Goal: Information Seeking & Learning: Learn about a topic

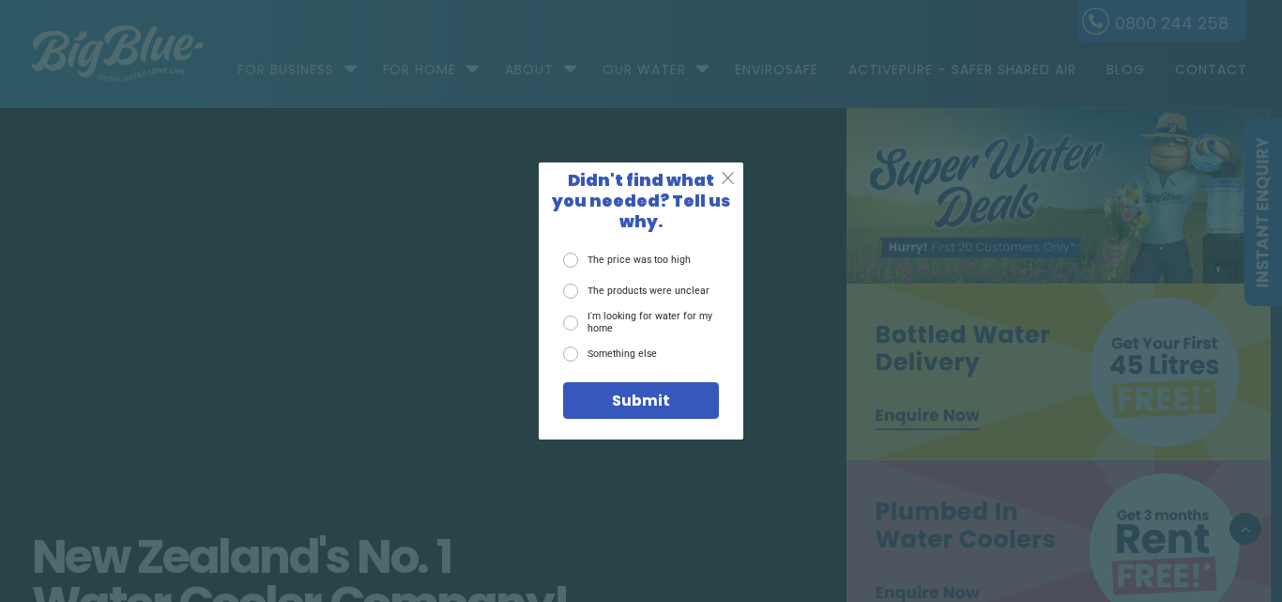
click at [723, 189] on span "X" at bounding box center [728, 178] width 14 height 21
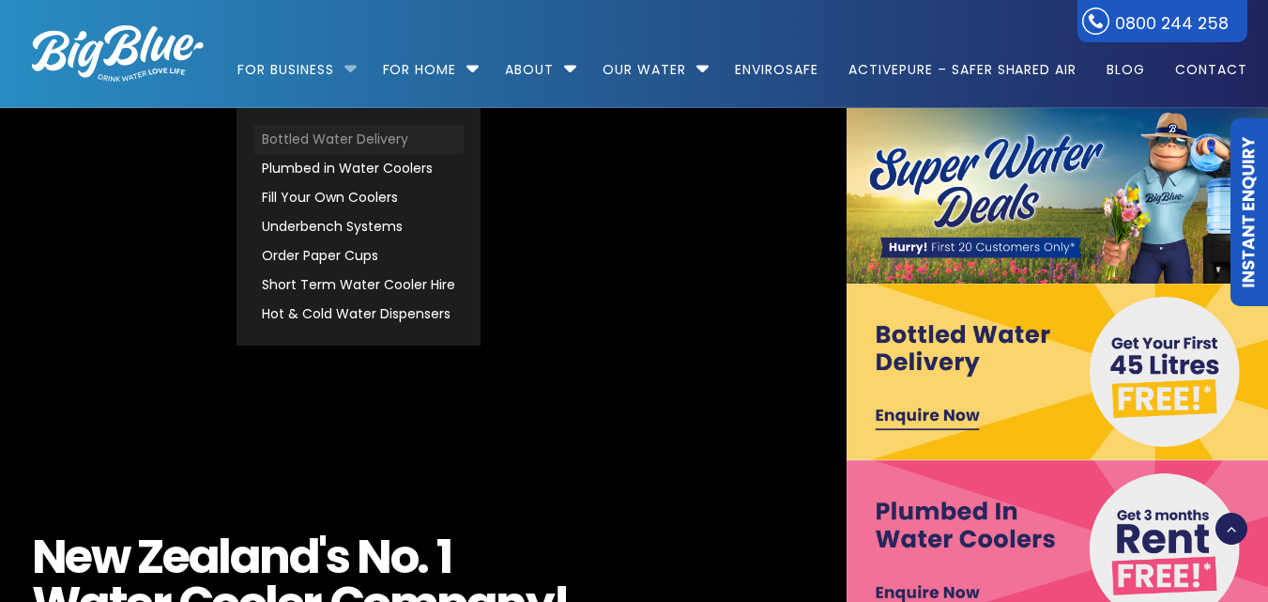
click at [355, 132] on link "Bottled Water Delivery" at bounding box center [358, 139] width 210 height 29
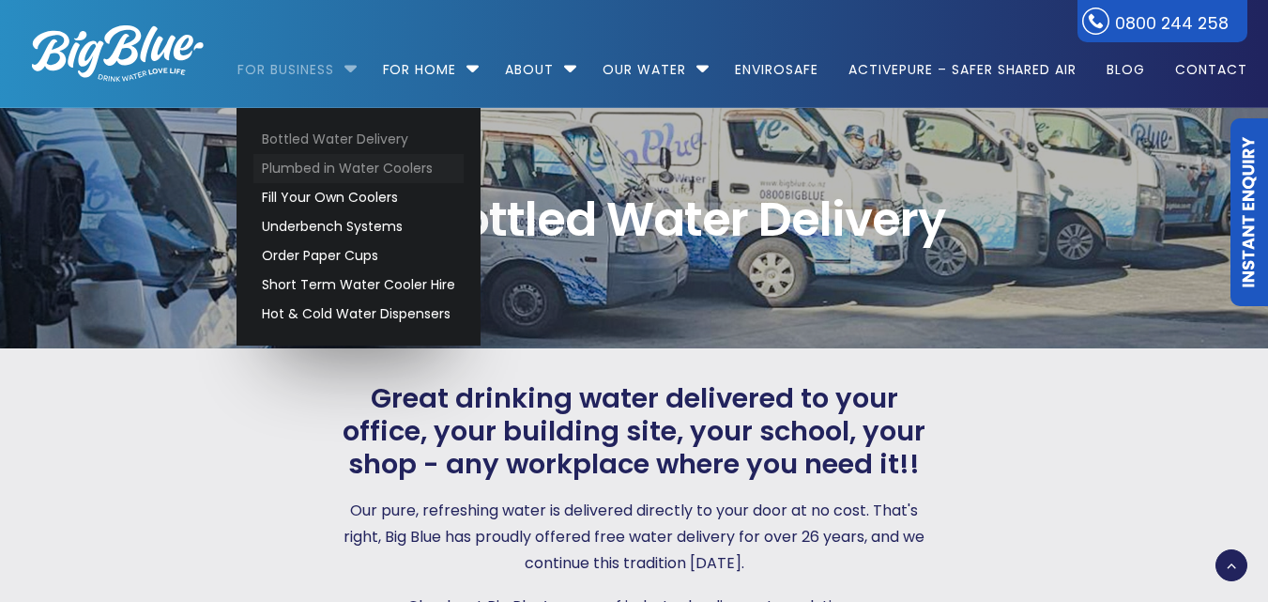
click at [340, 161] on link "Plumbed in Water Coolers" at bounding box center [358, 168] width 210 height 29
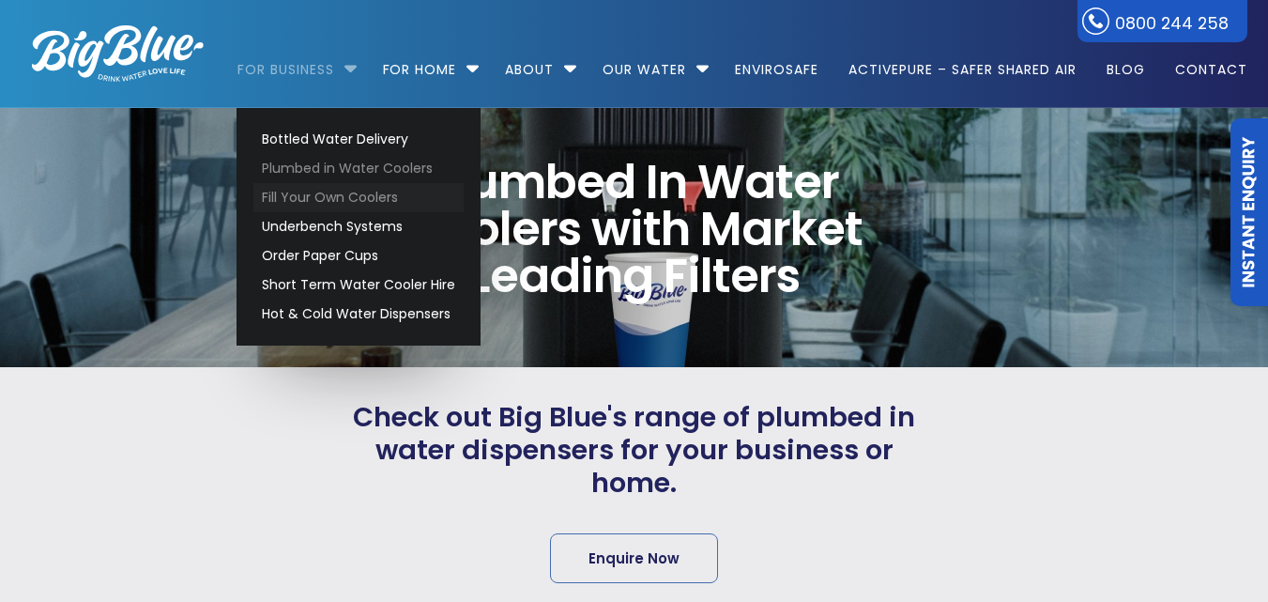
click at [312, 208] on link "Fill Your Own Coolers" at bounding box center [358, 197] width 210 height 29
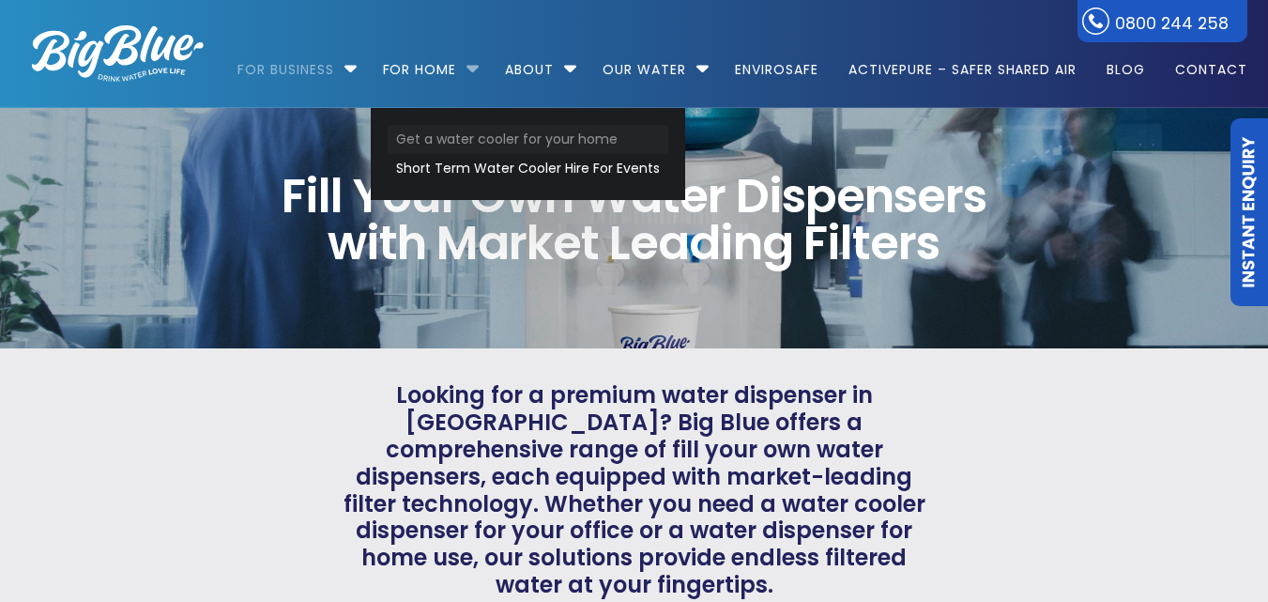
click at [455, 146] on link "Get a water cooler for your home" at bounding box center [528, 139] width 281 height 29
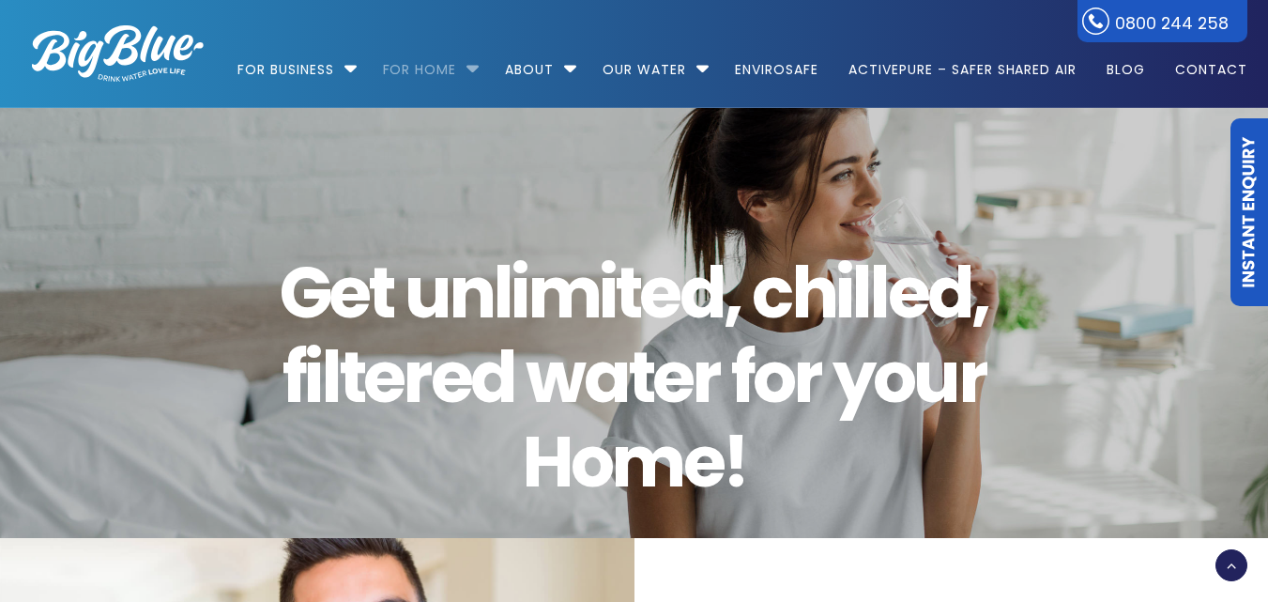
click at [477, 70] on li "For Home Get a water cooler for your home Short Term Water Cooler Hire For Even…" at bounding box center [429, 61] width 119 height 107
click at [468, 67] on li "For Home Get a water cooler for your home Short Term Water Cooler Hire For Even…" at bounding box center [429, 61] width 119 height 107
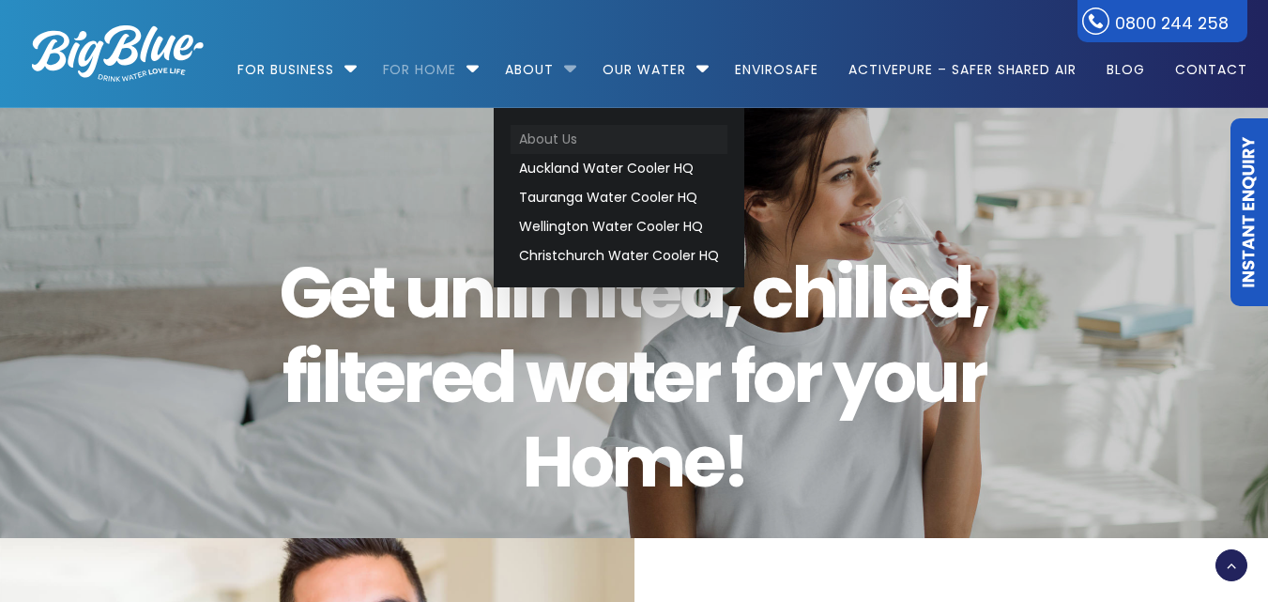
click at [545, 132] on link "About Us" at bounding box center [619, 139] width 217 height 29
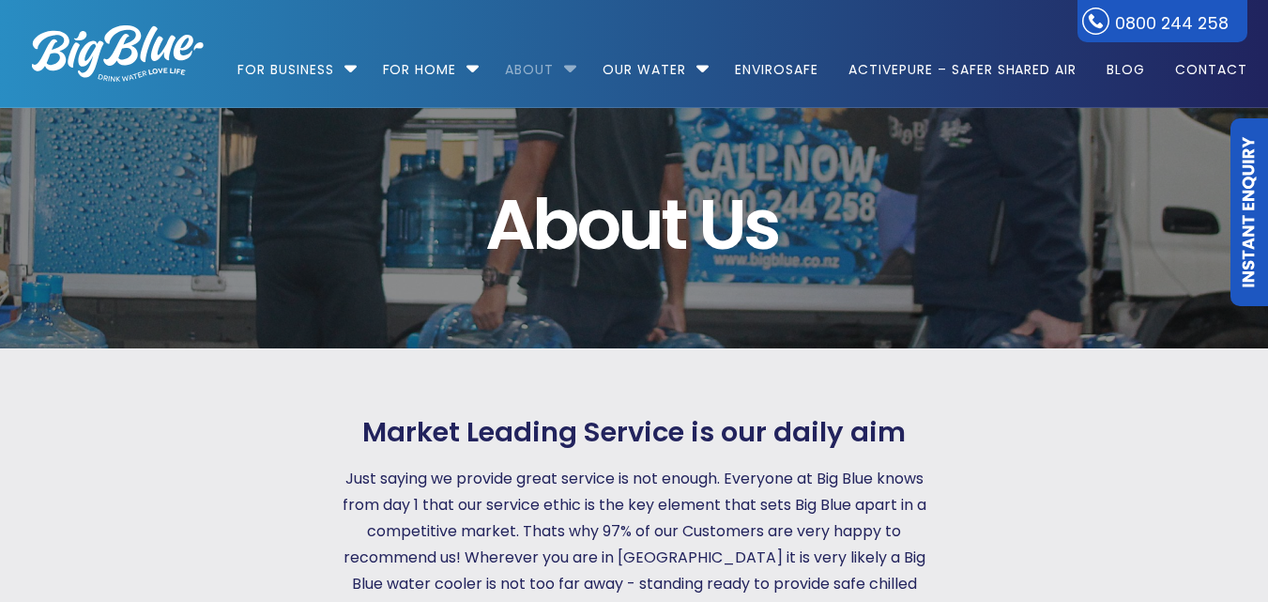
click at [576, 67] on li "About About Us Auckland Water Cooler HQ Tauranga Water Cooler HQ Wellington Wat…" at bounding box center [539, 61] width 94 height 107
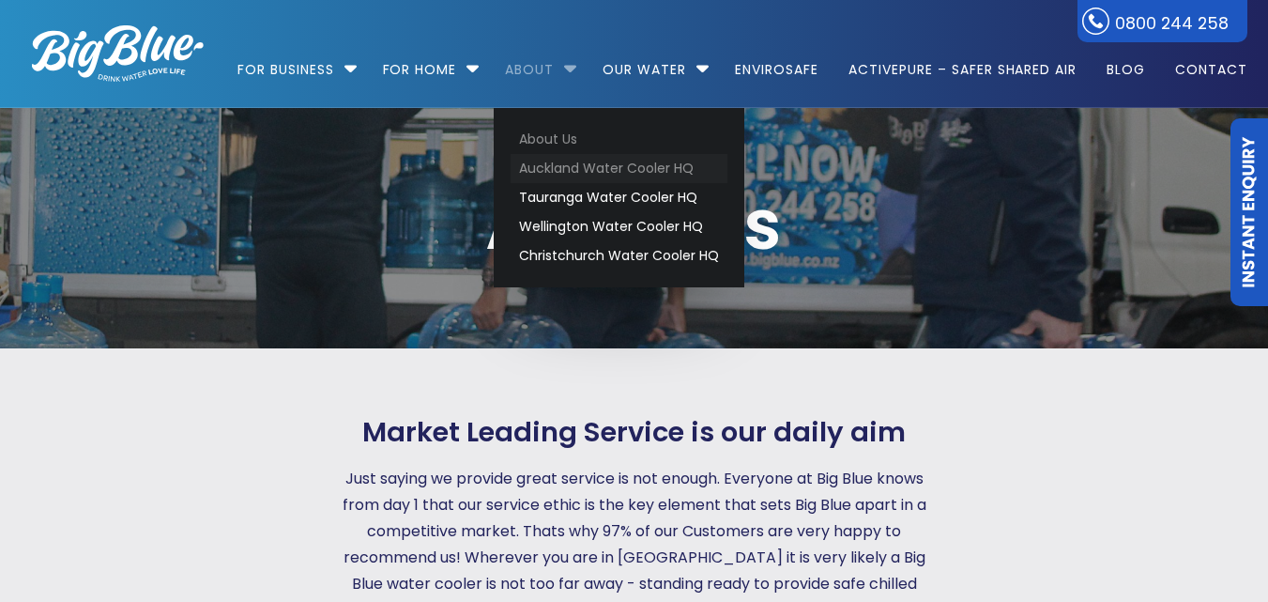
click at [575, 161] on link "Auckland Water Cooler HQ" at bounding box center [619, 168] width 217 height 29
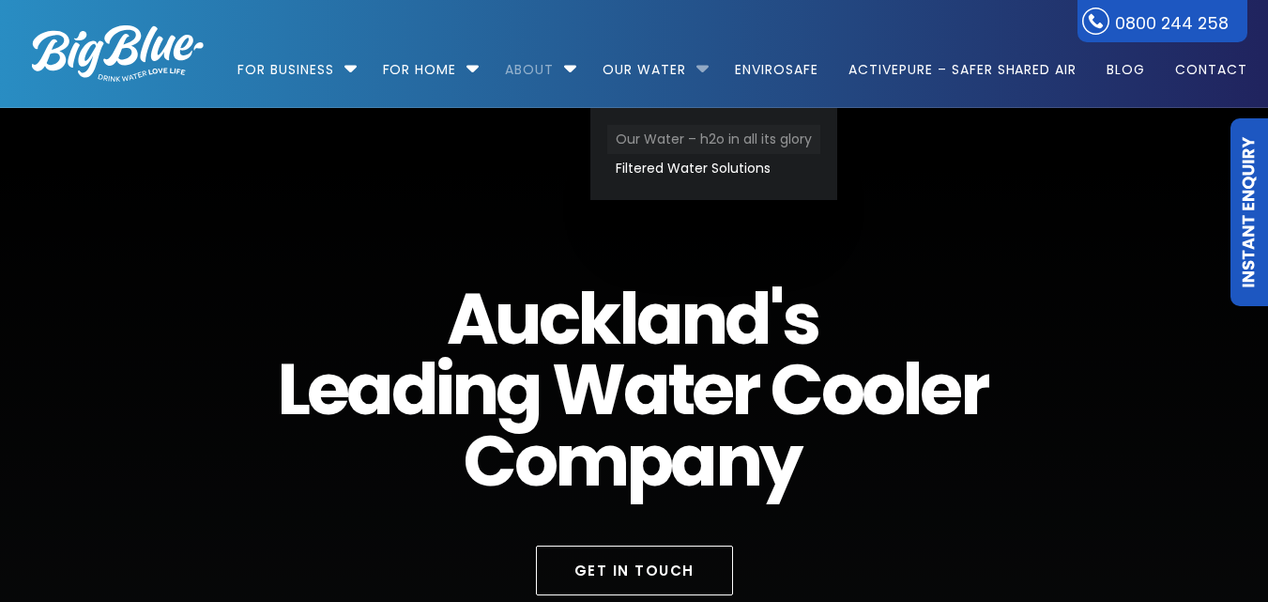
click at [645, 134] on link "Our Water – h2o in all its glory" at bounding box center [713, 139] width 213 height 29
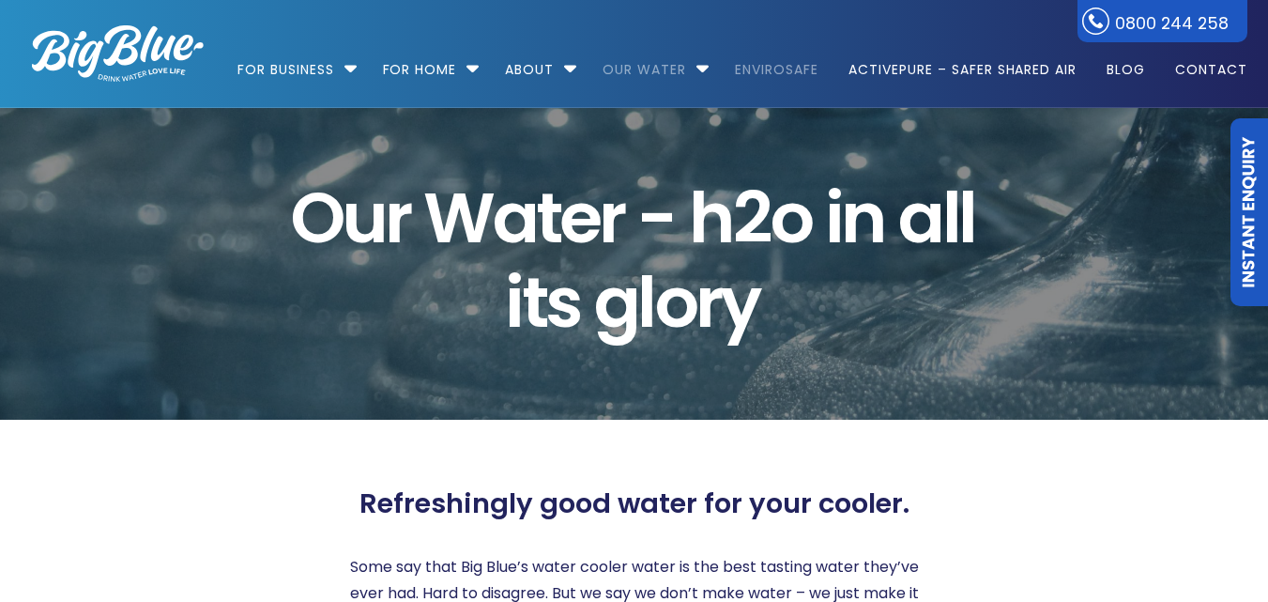
click at [791, 54] on link "EnviroSafe" at bounding box center [777, 60] width 110 height 121
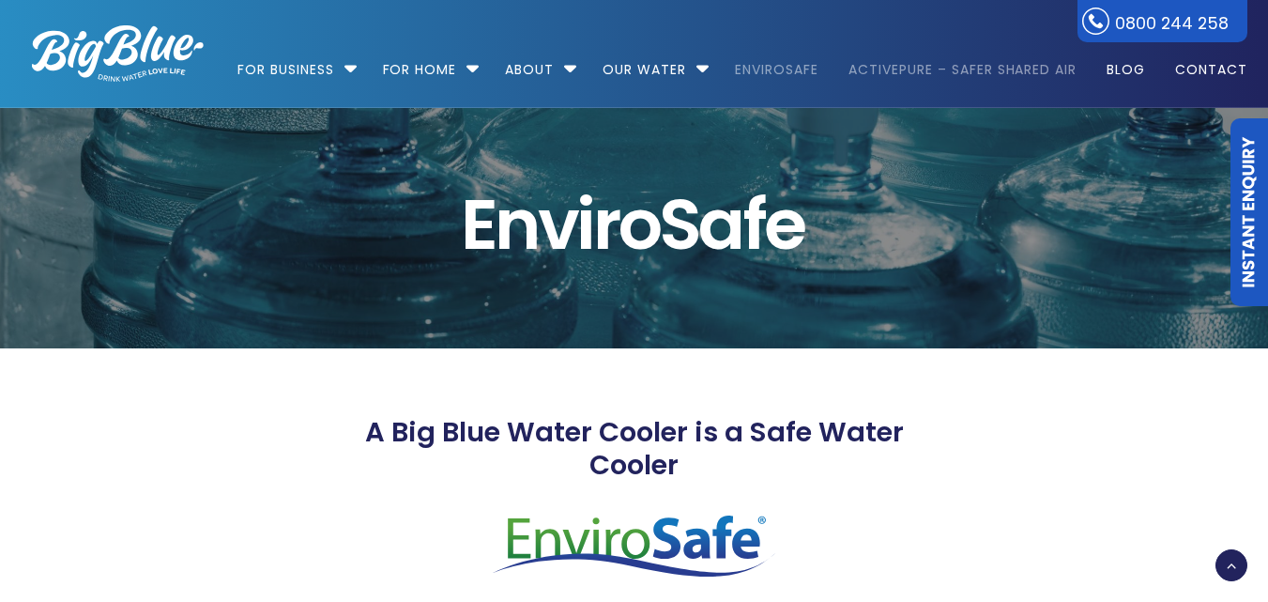
click at [893, 52] on link "ActivePure – Safer Shared Air" at bounding box center [963, 60] width 254 height 121
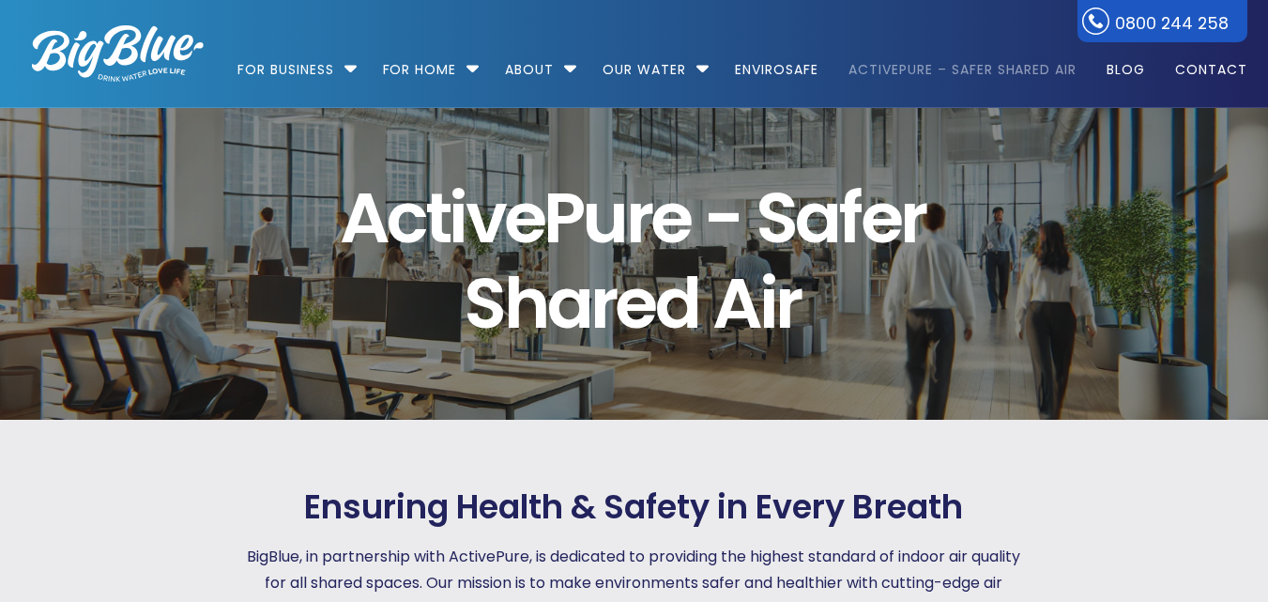
click at [559, 302] on span "a" at bounding box center [568, 303] width 43 height 84
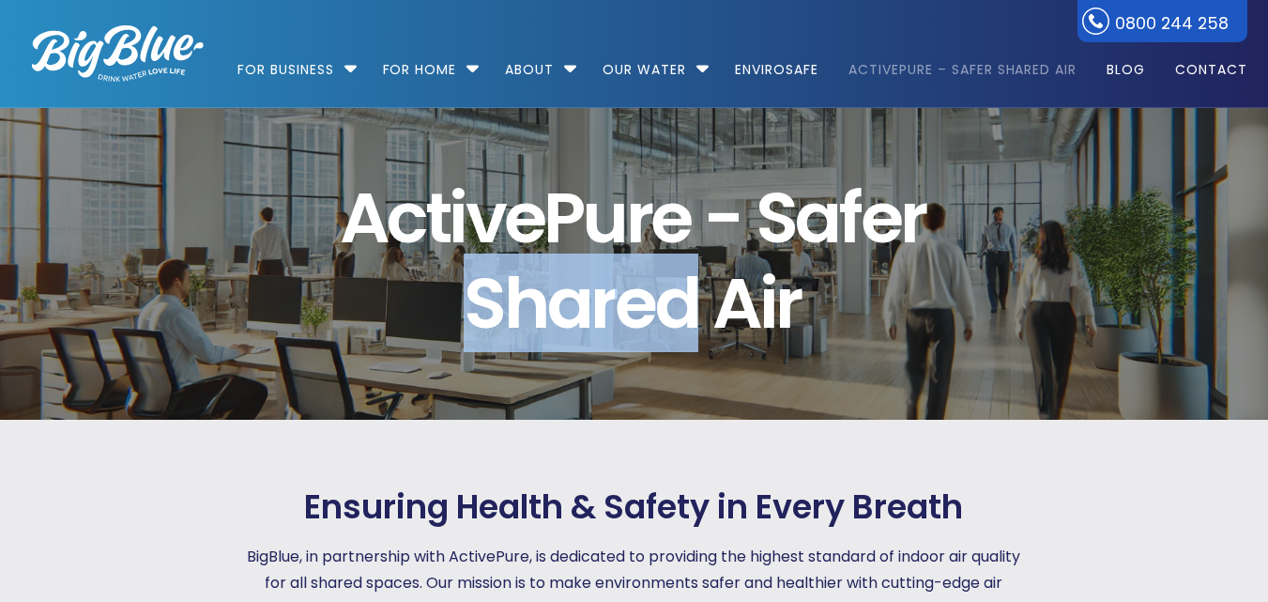
click at [559, 302] on span "a" at bounding box center [568, 303] width 43 height 84
click at [558, 301] on span "a" at bounding box center [568, 303] width 43 height 84
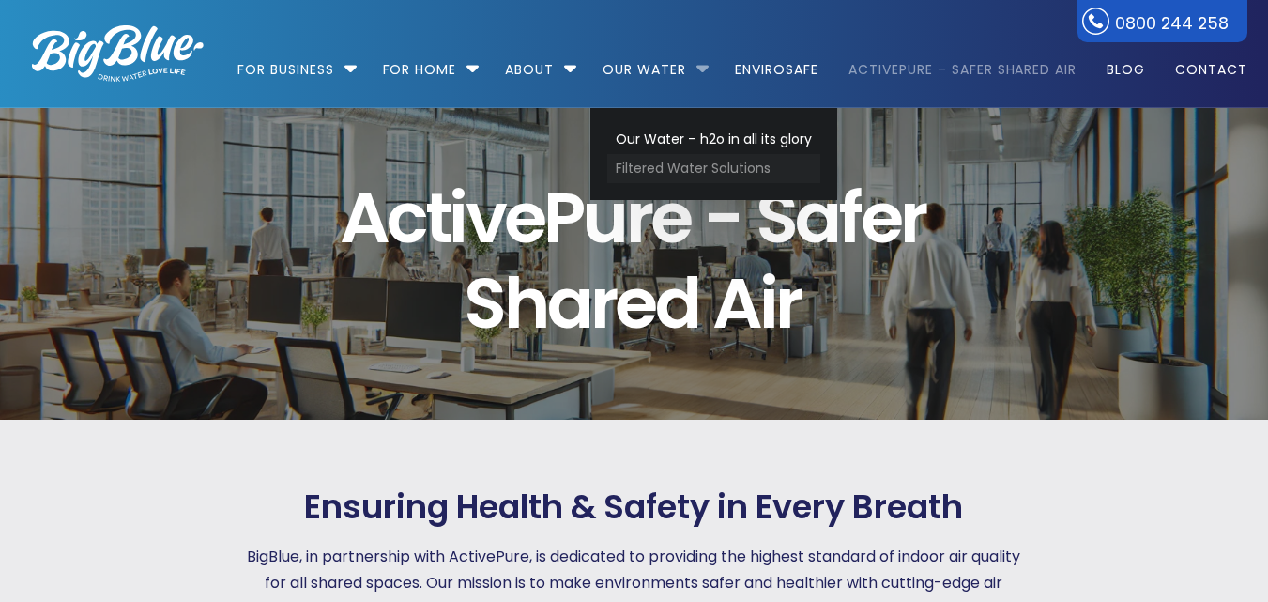
click at [661, 157] on link "Filtered Water Solutions" at bounding box center [713, 168] width 213 height 29
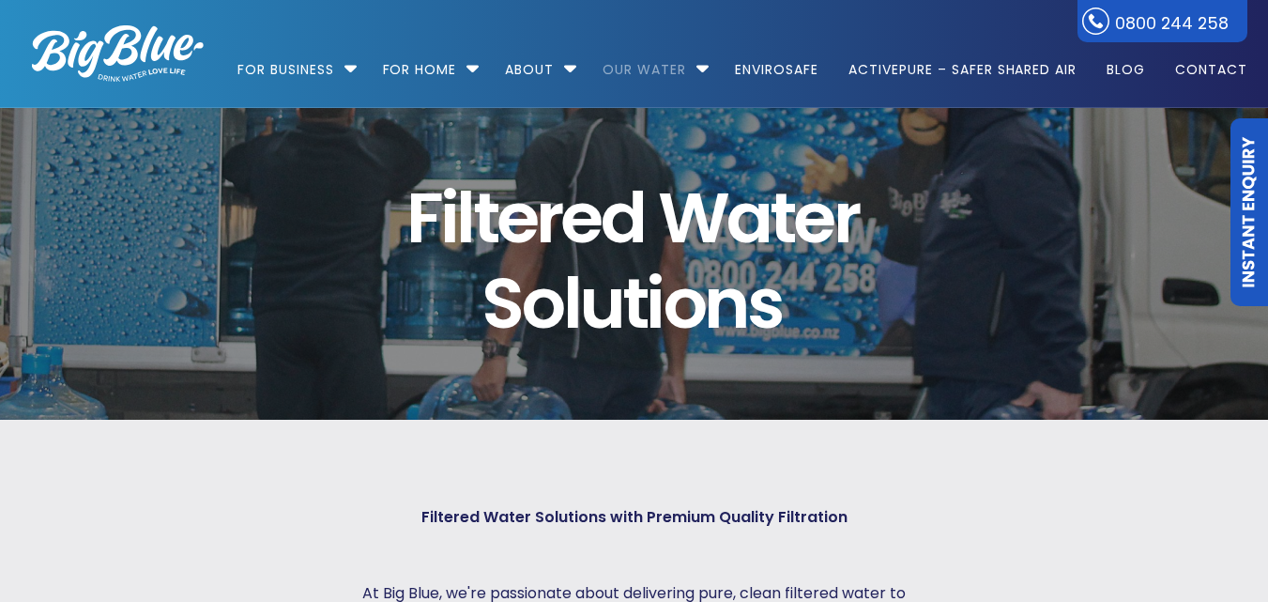
click at [151, 73] on img at bounding box center [118, 53] width 172 height 56
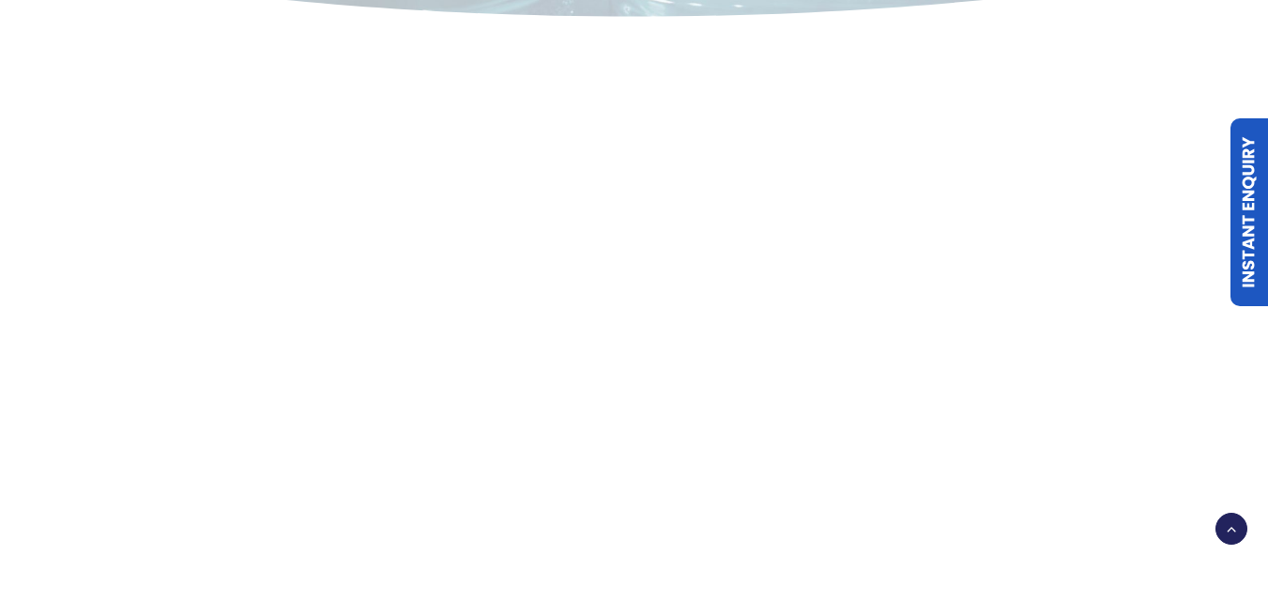
scroll to position [2699, 0]
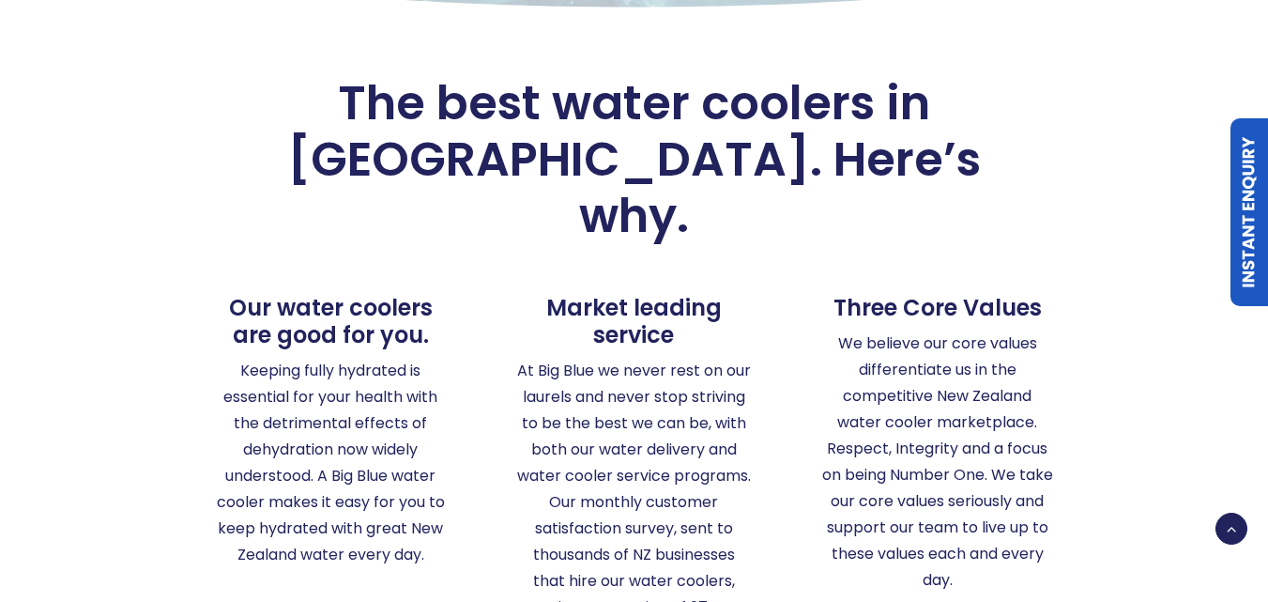
click at [1266, 306] on link "Instant Enquiry" at bounding box center [1250, 212] width 38 height 188
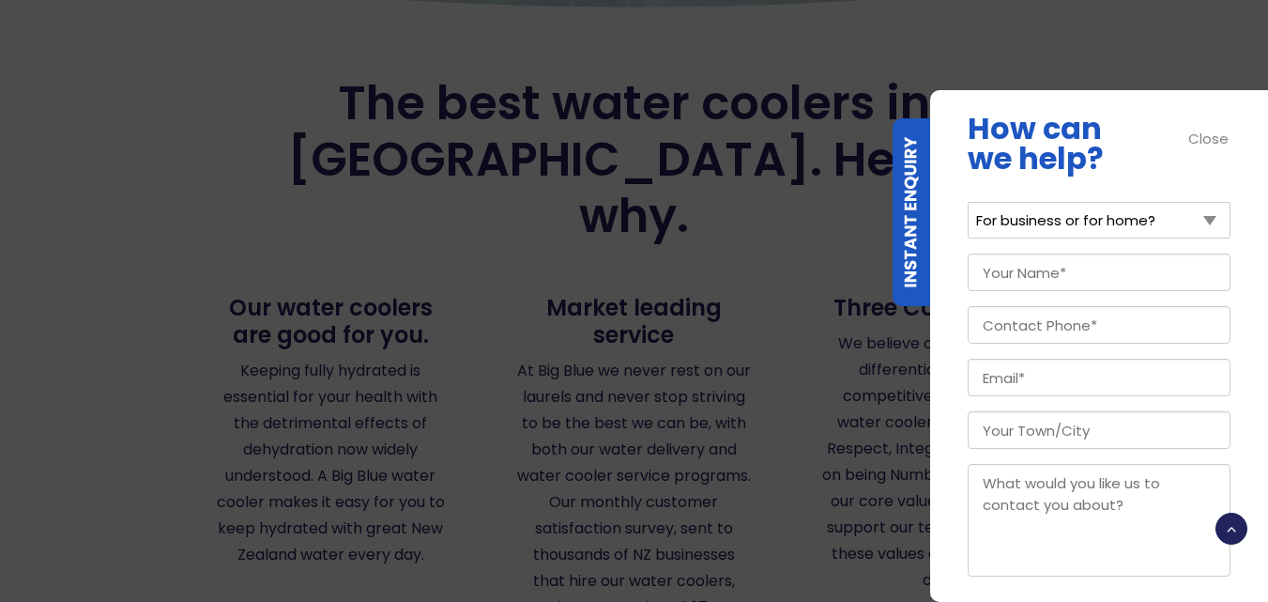
click at [1210, 130] on div "Close" at bounding box center [1210, 139] width 42 height 22
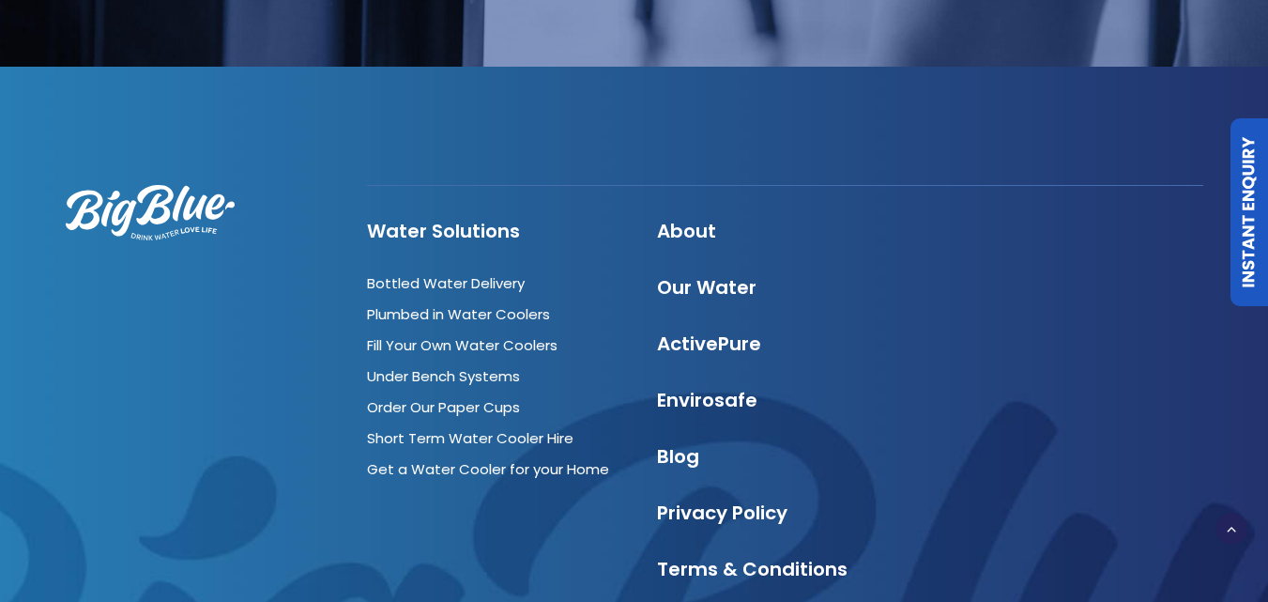
scroll to position [0, 0]
